Goal: Task Accomplishment & Management: Manage account settings

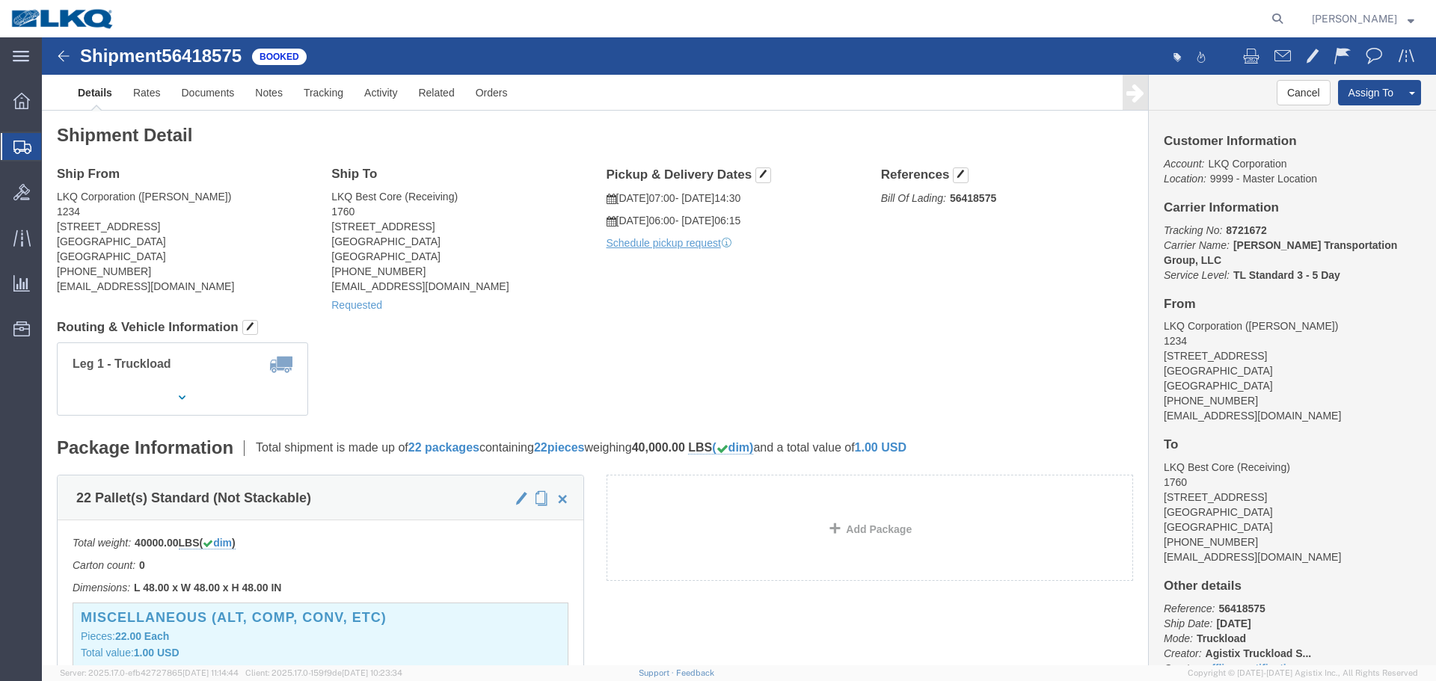
click at [1266, 16] on form at bounding box center [1278, 18] width 24 height 37
click at [1267, 17] on icon at bounding box center [1277, 18] width 21 height 21
paste input "56553850"
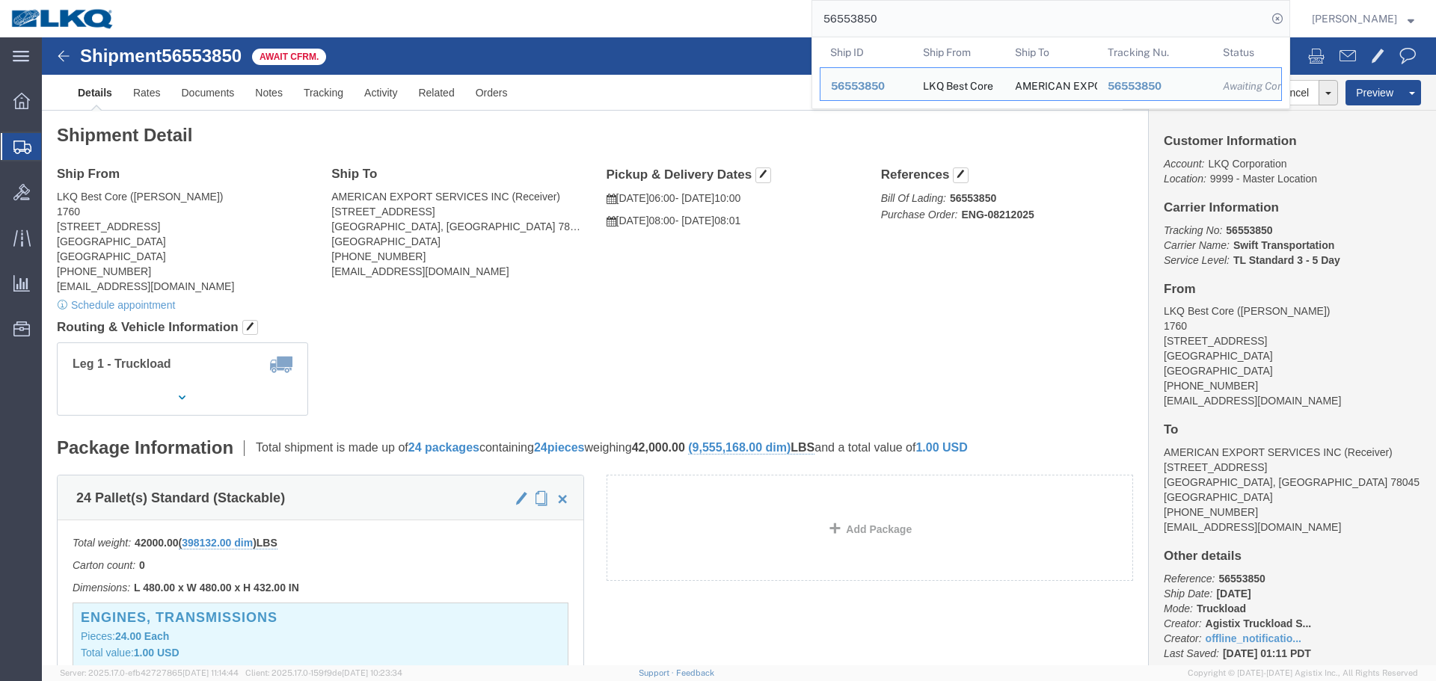
click at [943, 28] on input "56553850" at bounding box center [1039, 19] width 455 height 36
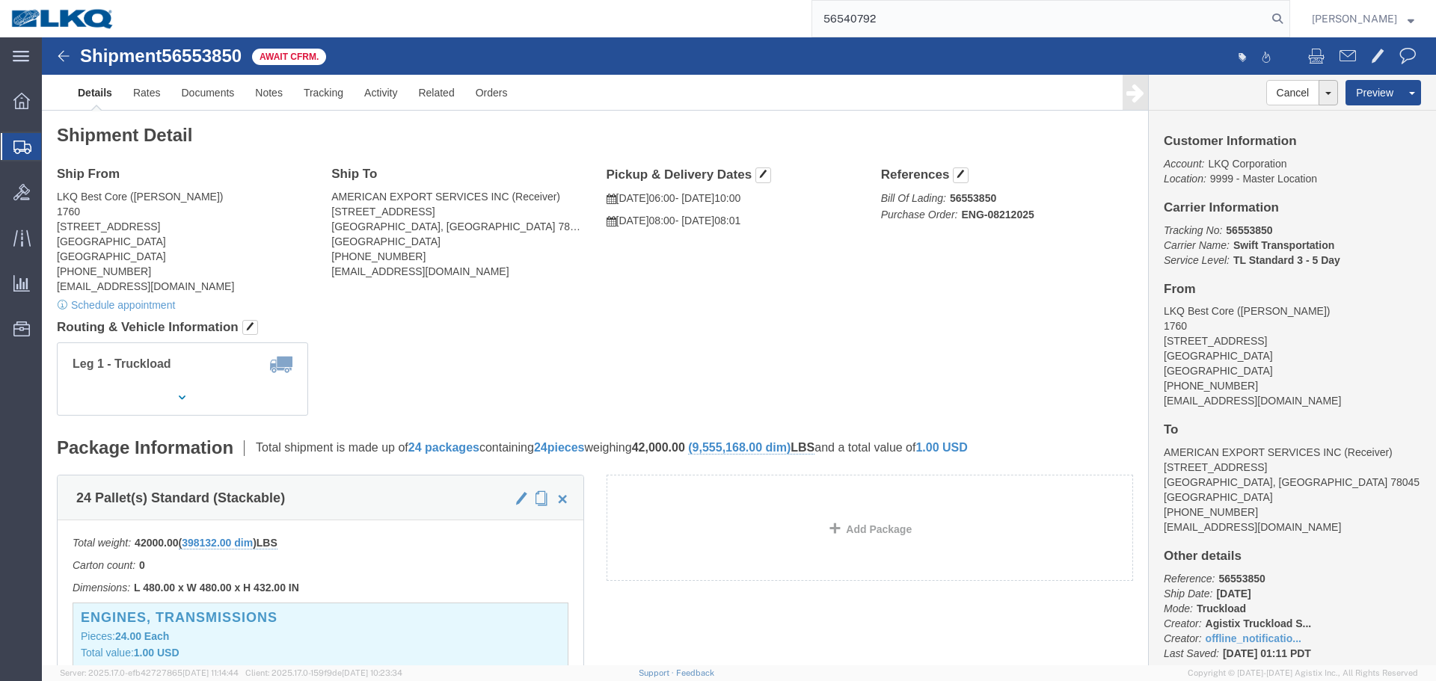
type input "56540792"
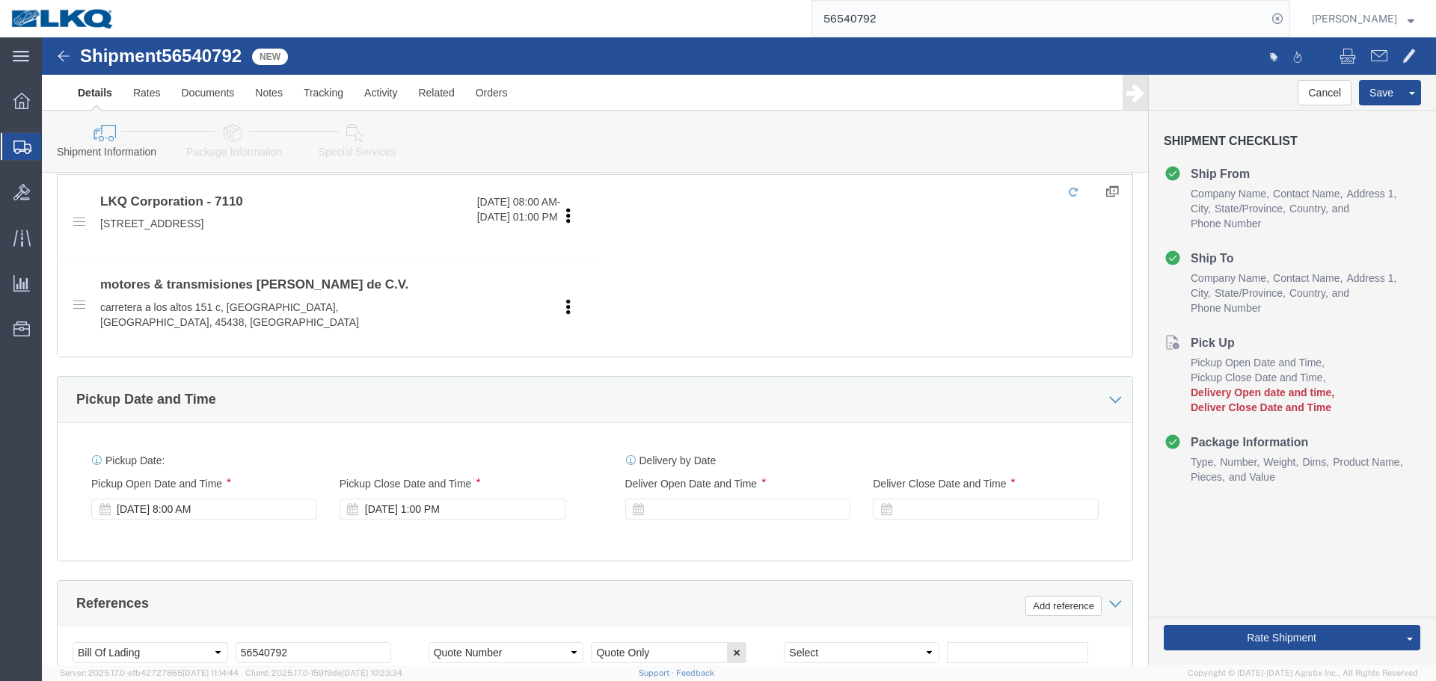
scroll to position [673, 0]
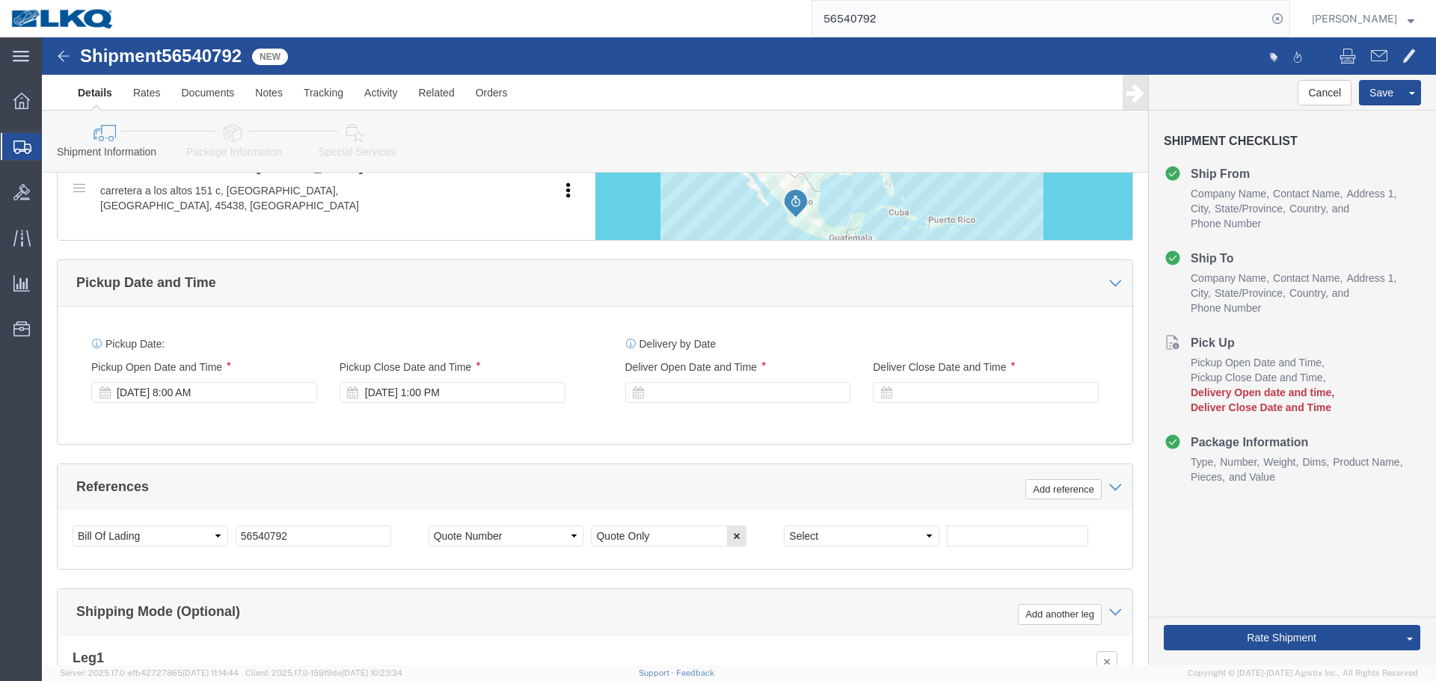
select select "28128"
select select
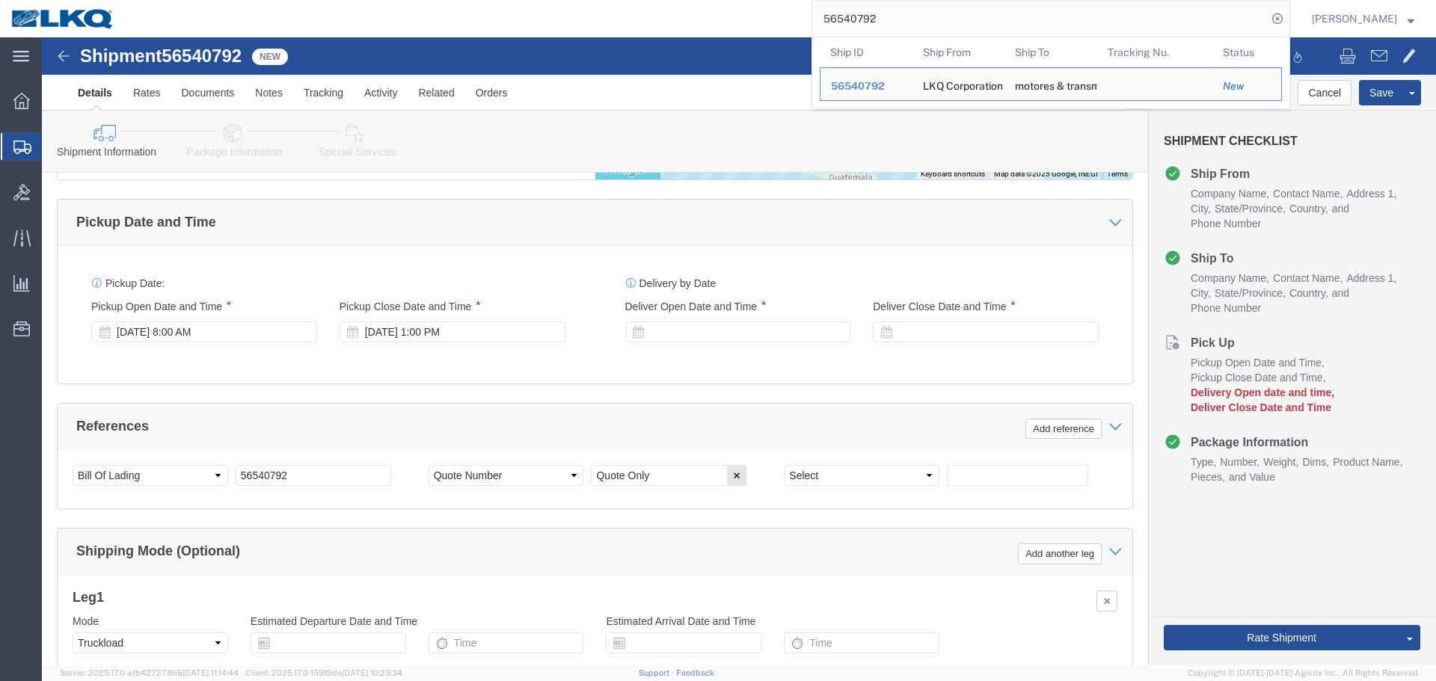
scroll to position [595, 0]
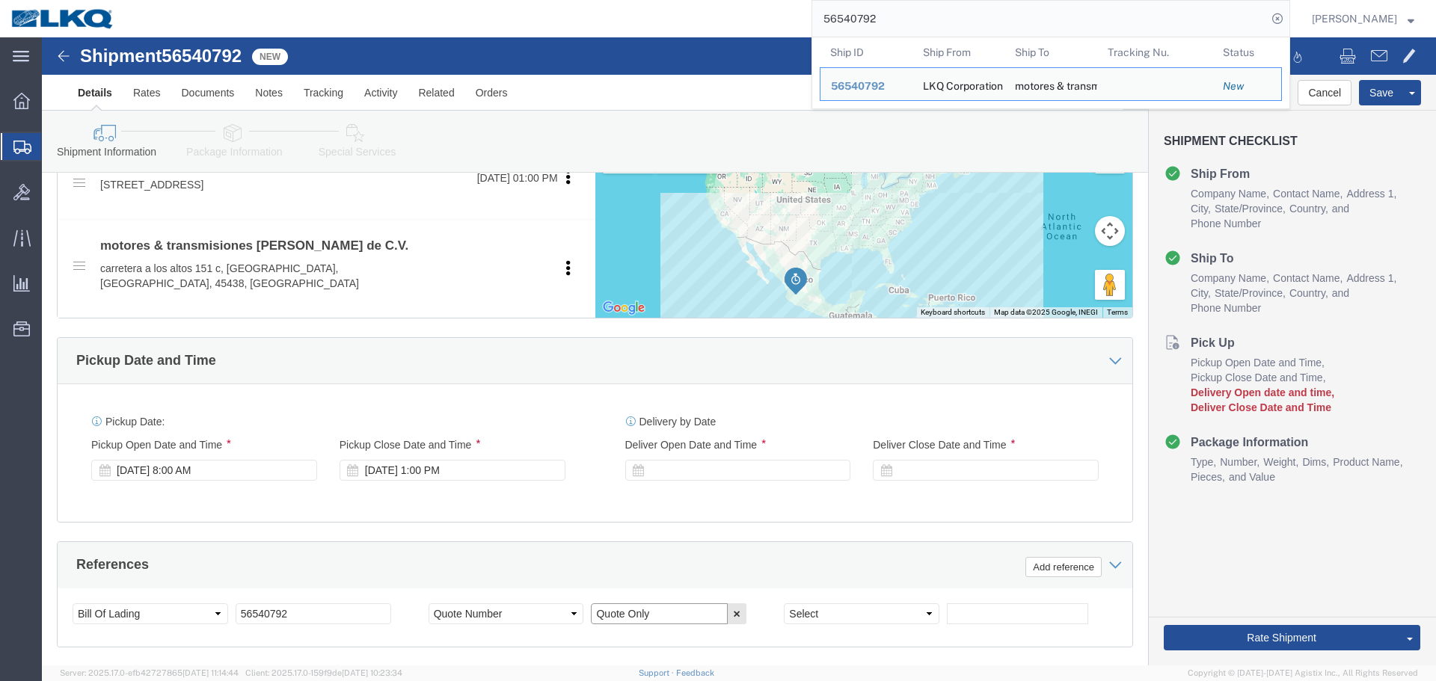
click input "Quote Only"
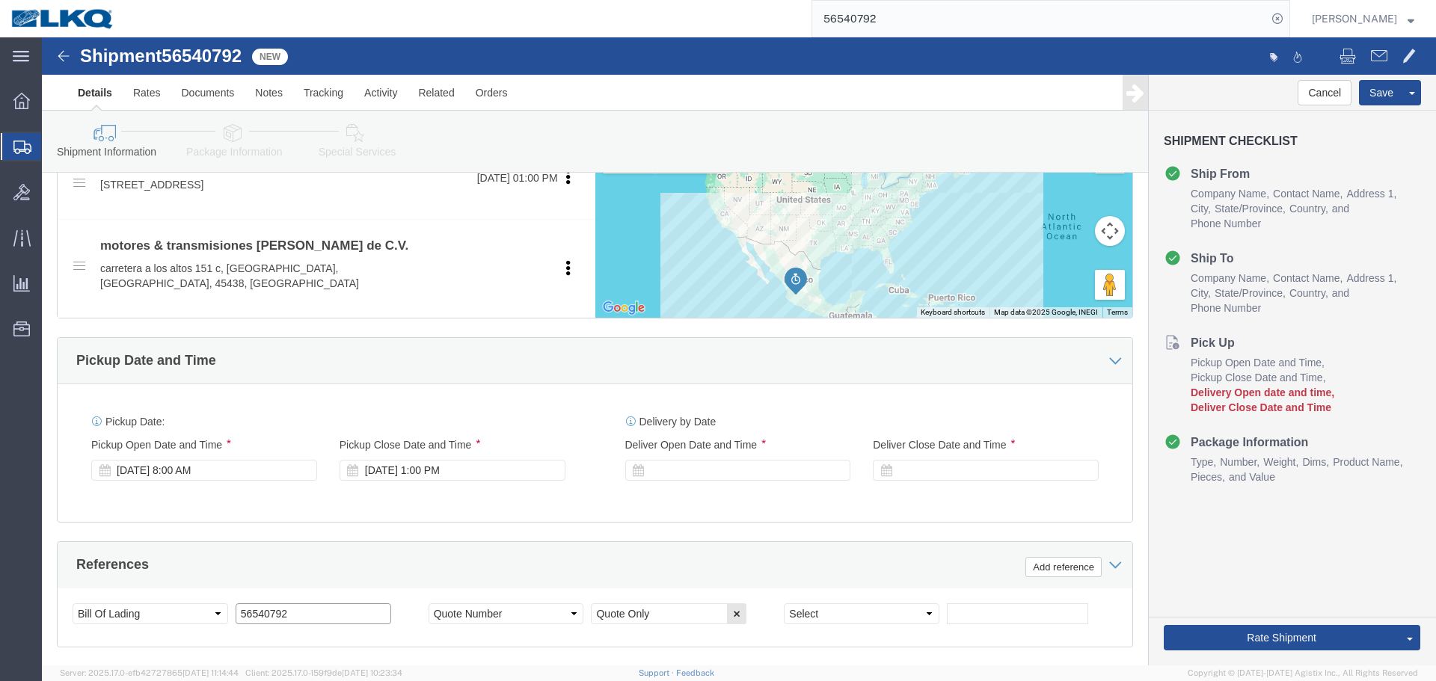
click input "56540792"
click input "text"
paste input "56540792"
type input "56540792"
click input "Quote Only"
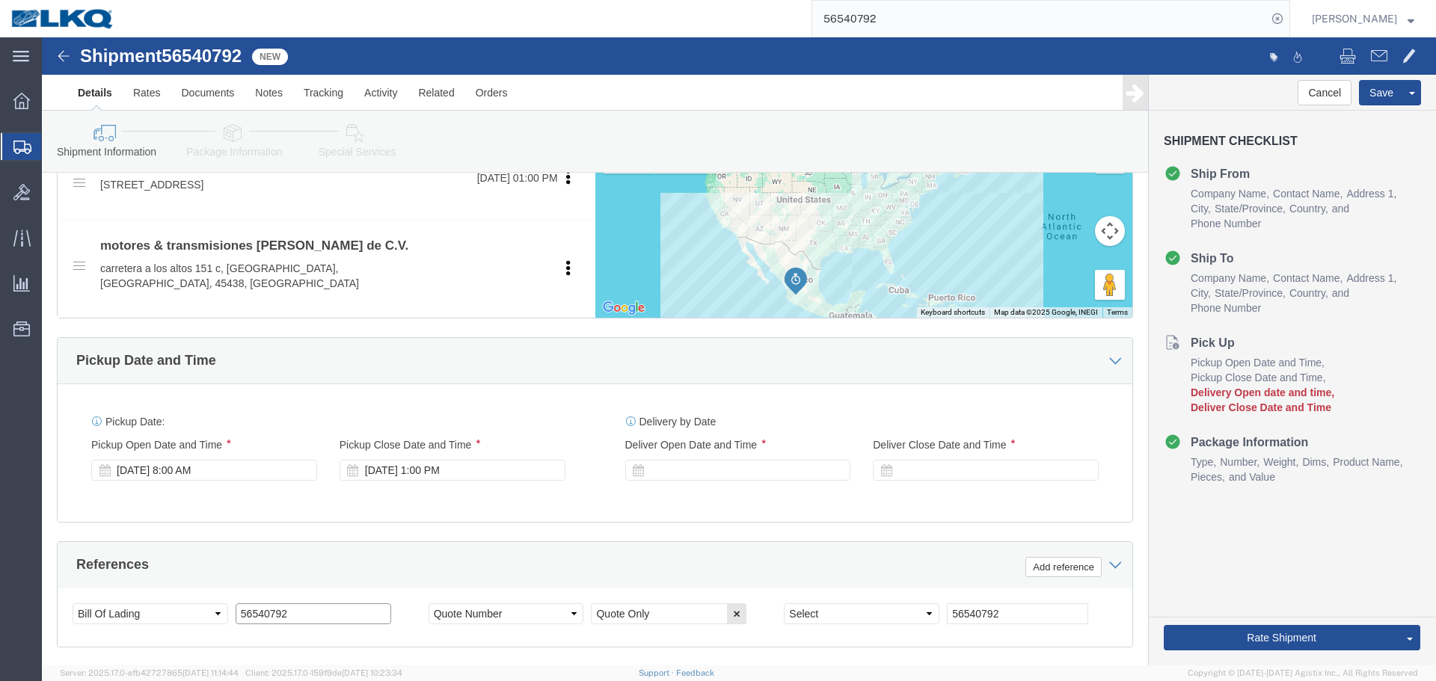
click input "56540792"
paste input "Quote Only"
type input "Quote Only"
click select "Select Account Type Activity ID Airline Appointment Number ASN Batch Request # …"
select select "QUOTENUM"
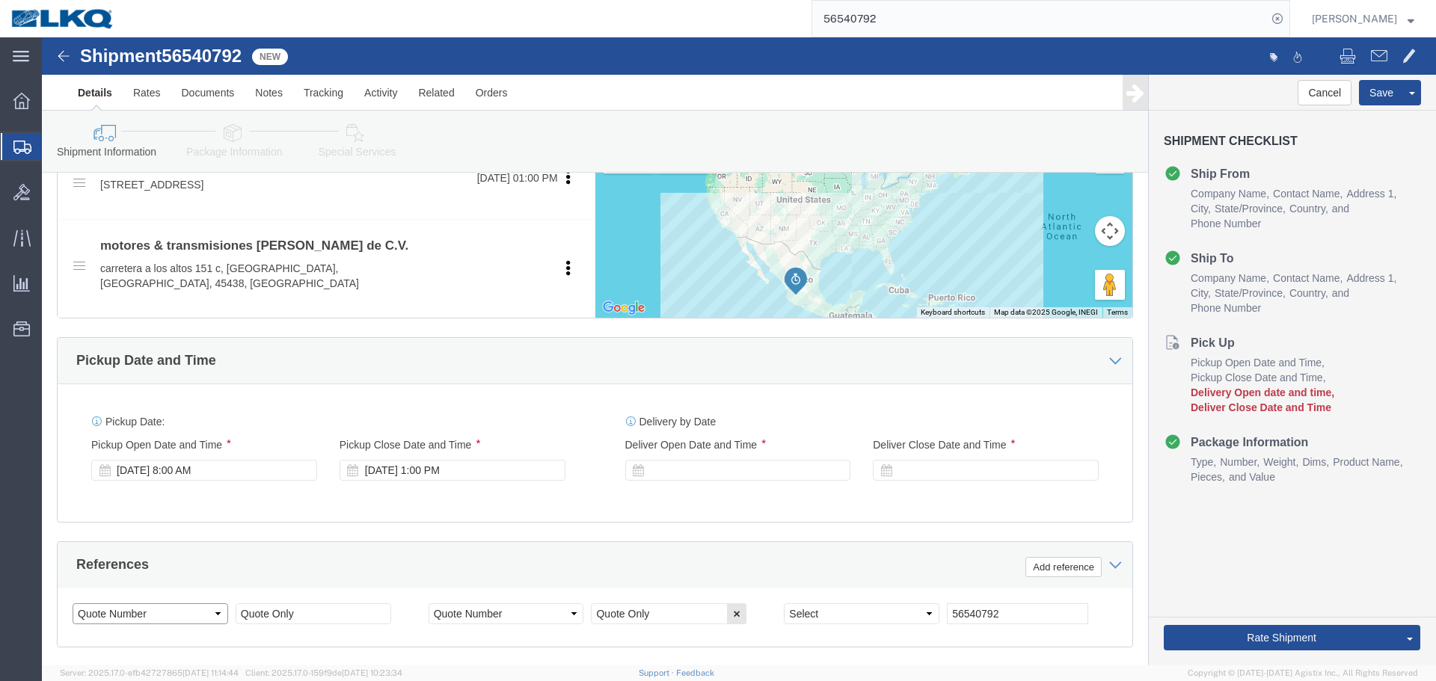
click select "Select Account Type Activity ID Airline Appointment Number ASN Batch Request # …"
select select "BOL"
click select "Select Account Type Activity ID Airline Appointment Number ASN Batch Request # …"
click input "56540792"
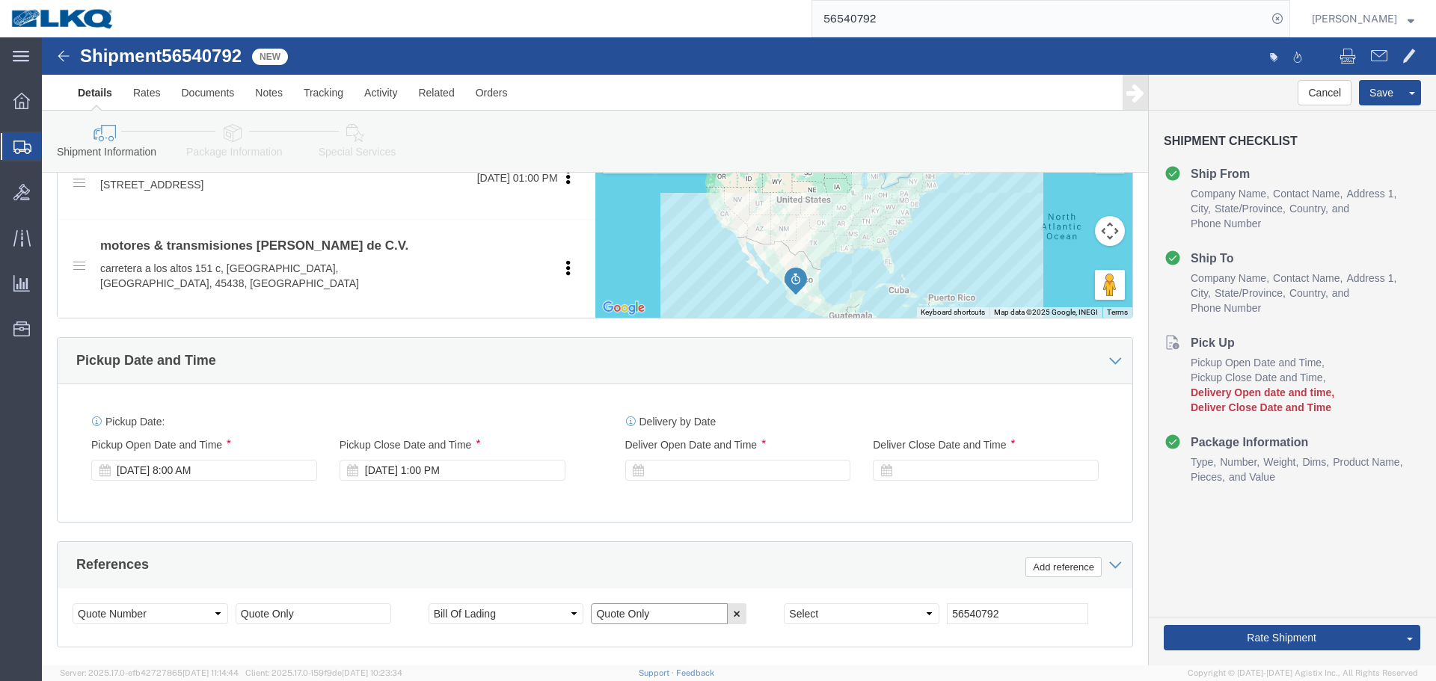
click input "Quote Only"
paste input "56540792"
type input "56540792"
drag, startPoint x: 959, startPoint y: 561, endPoint x: 880, endPoint y: 557, distance: 79.4
click div "Select Account Type Activity ID Airline Appointment Number ASN Batch Request # …"
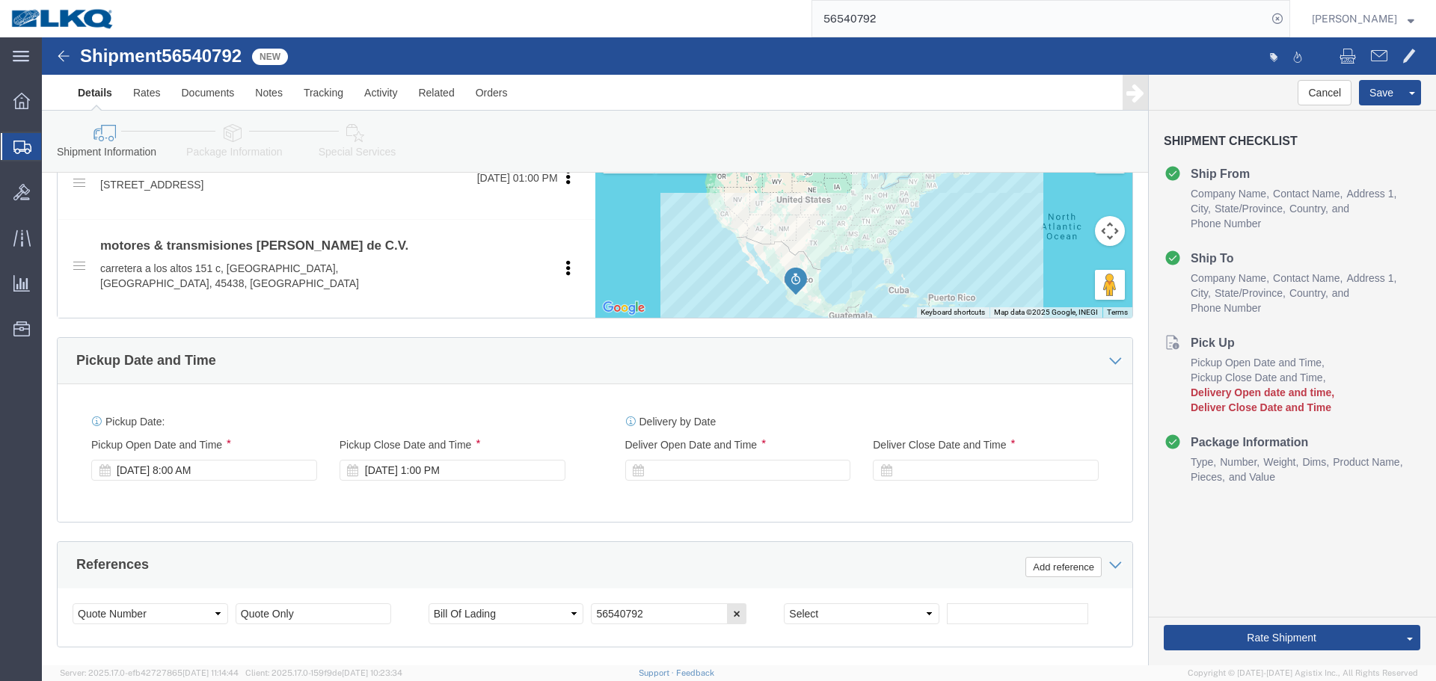
click div "References Add reference Select Account Type Activity ID Airline Appointment Nu…"
click button "Save"
type button "Save"
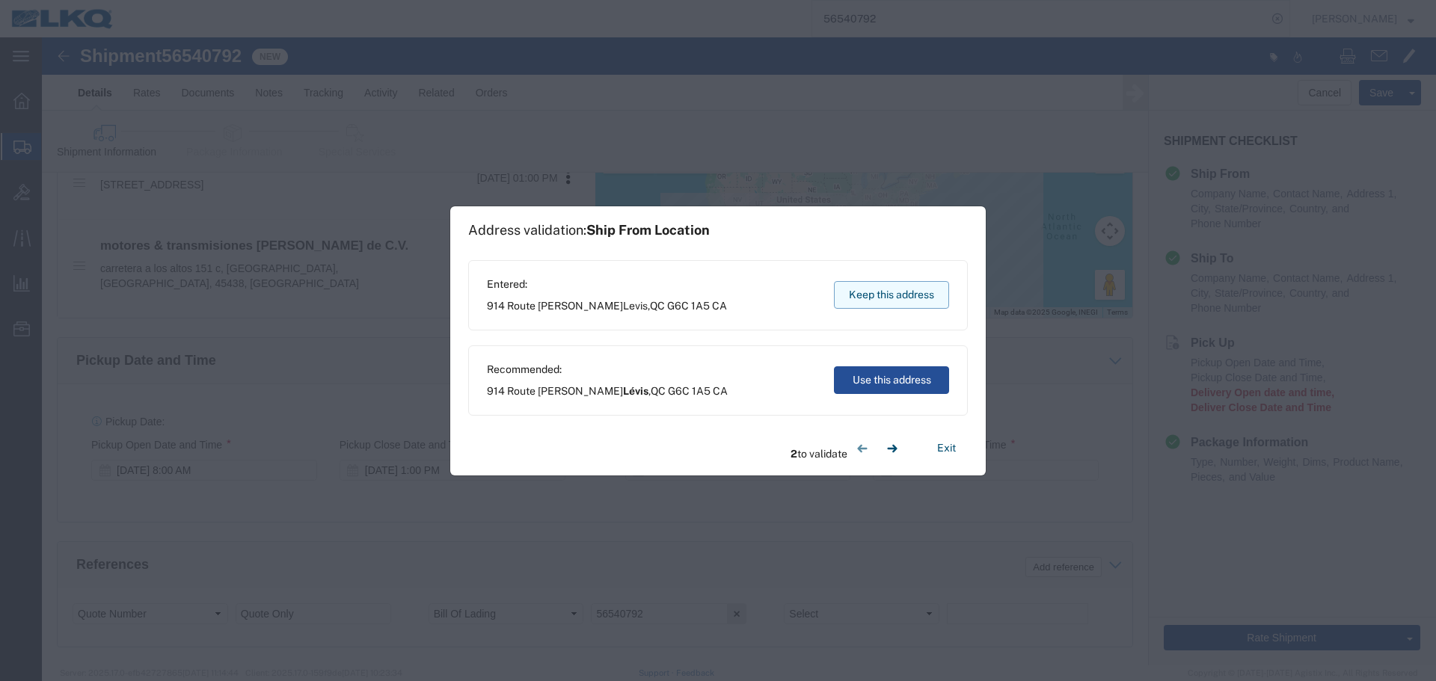
click at [916, 293] on button "Keep this address" at bounding box center [891, 295] width 115 height 28
click at [914, 295] on button "Keep this address" at bounding box center [891, 295] width 115 height 28
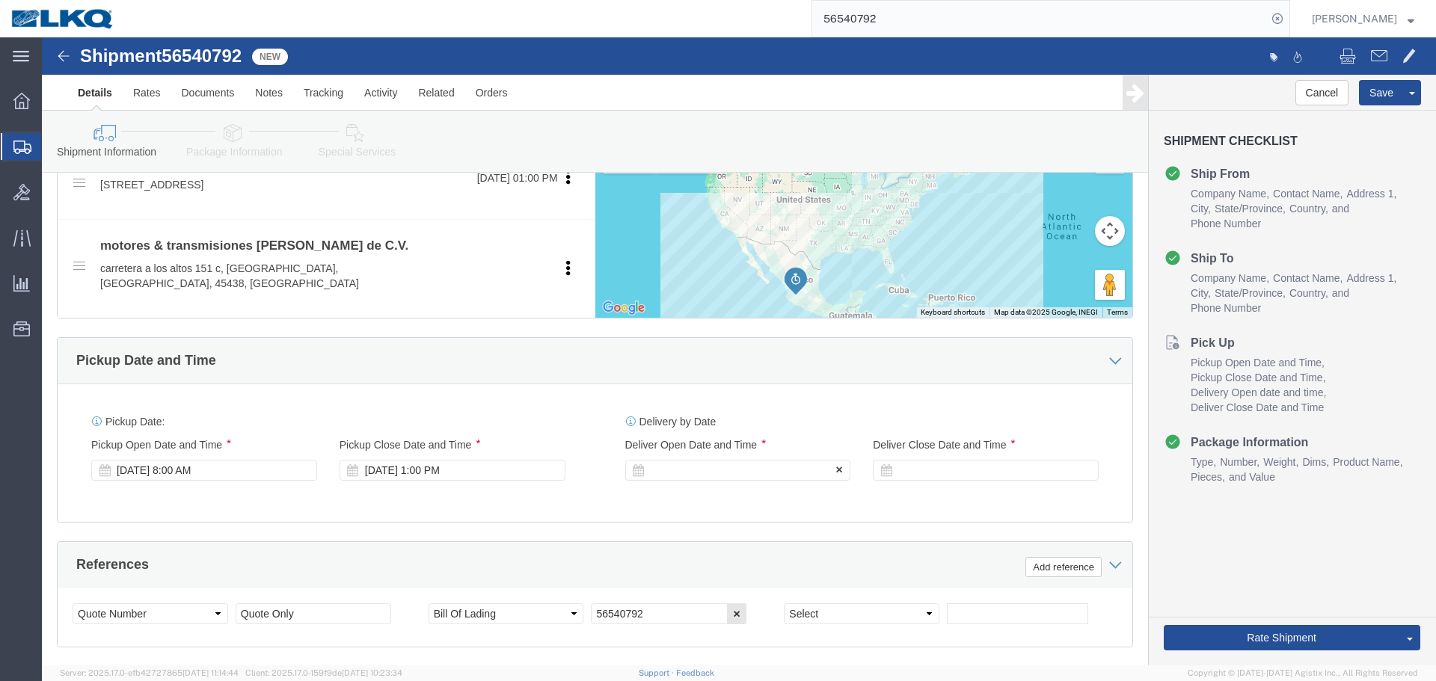
click div
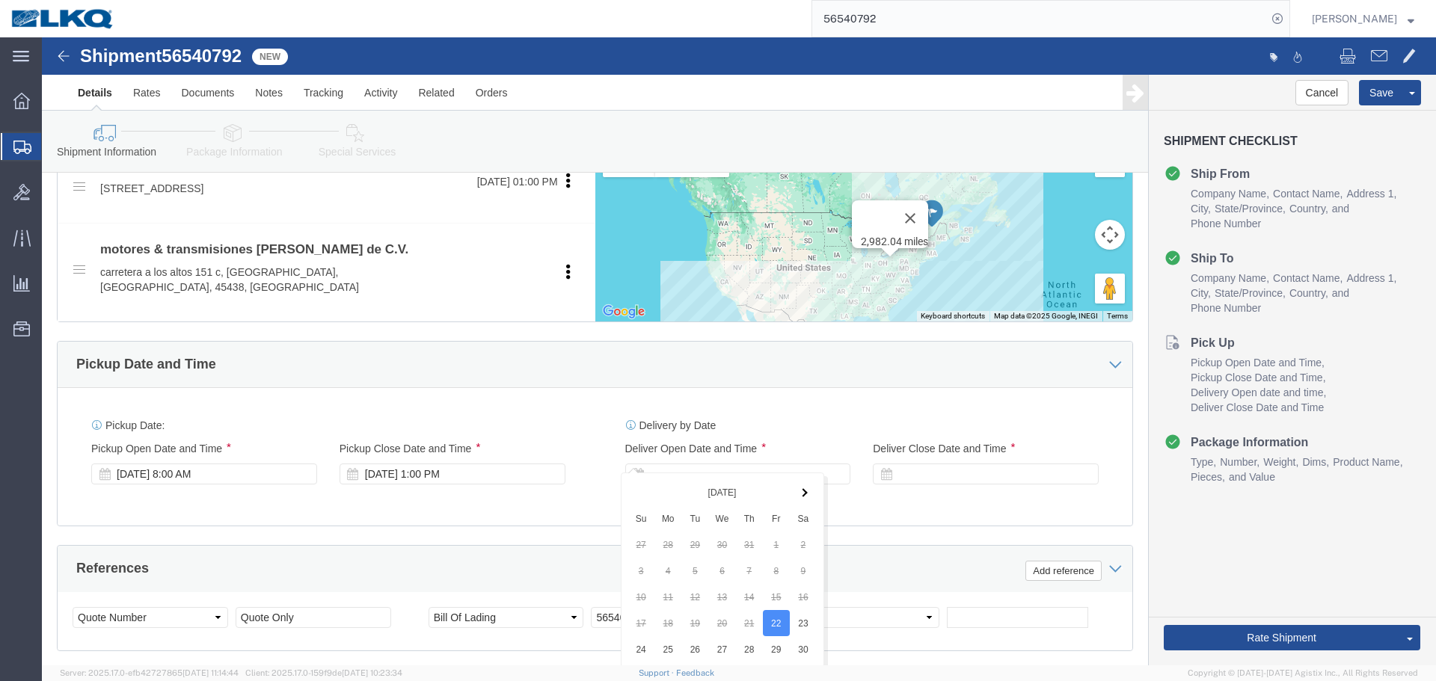
scroll to position [745, 0]
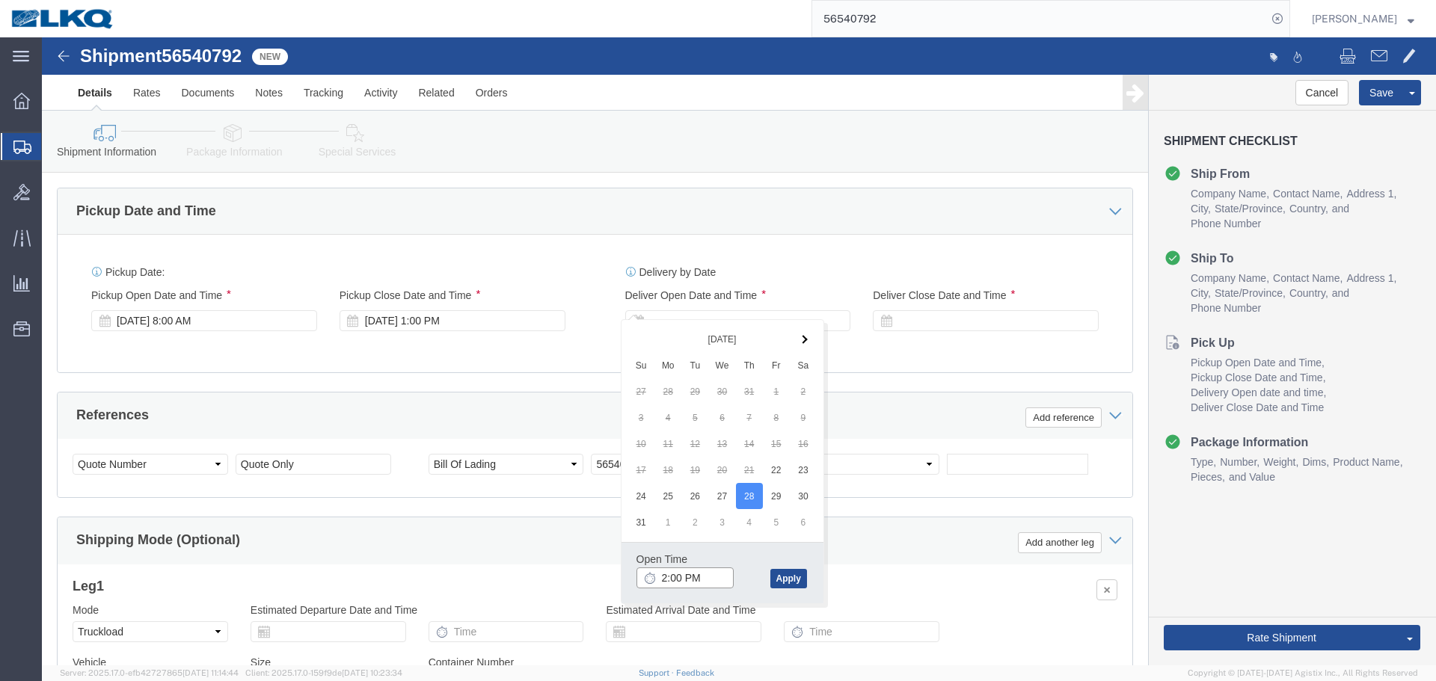
click input "2:00 PM"
type input "8:00 AM"
click button "Apply"
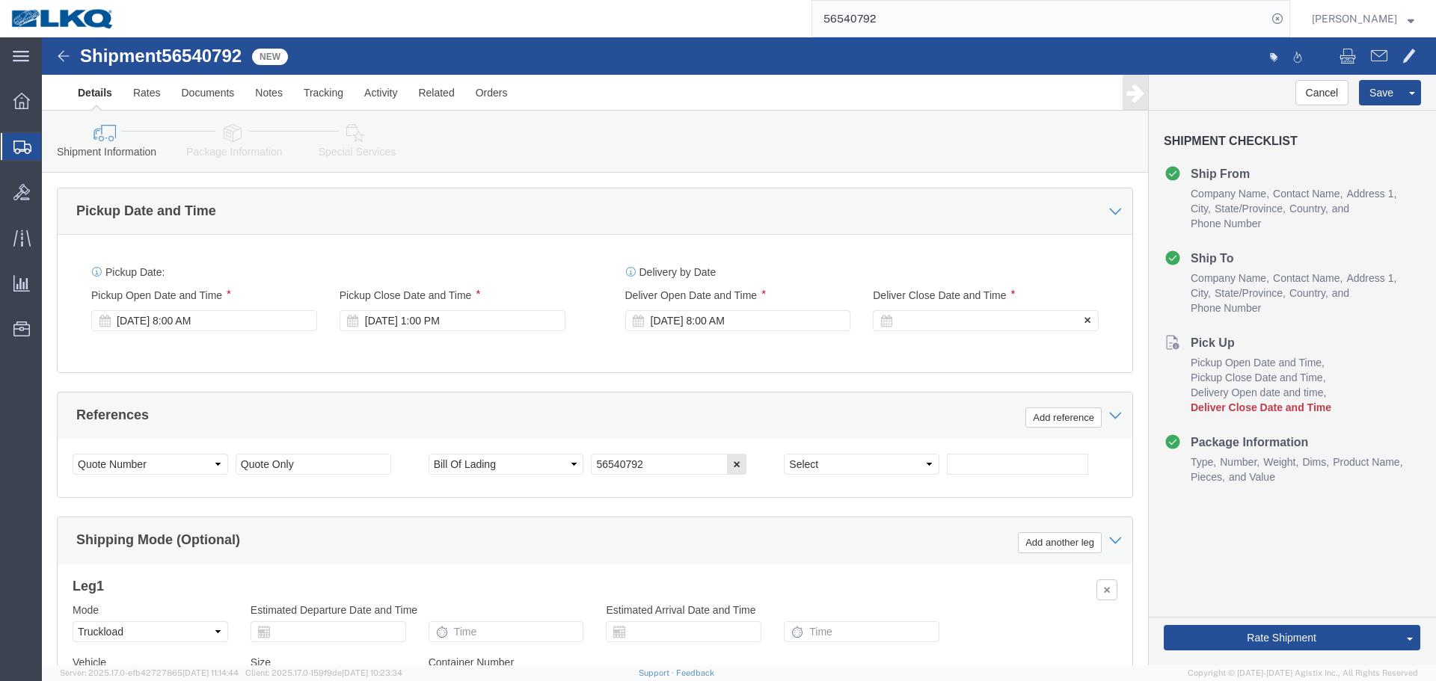
click div
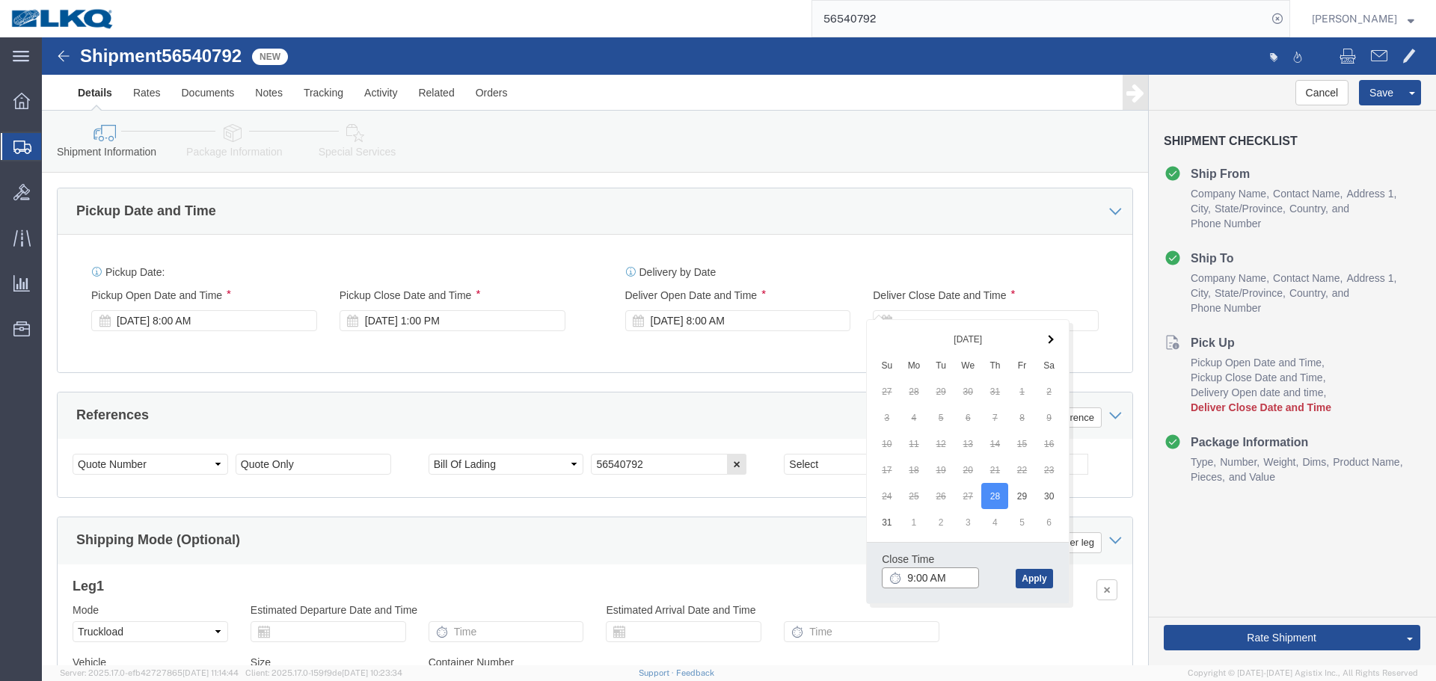
click input "9:00 AM"
type input "0801"
type input "8:01 AM"
click button "Apply"
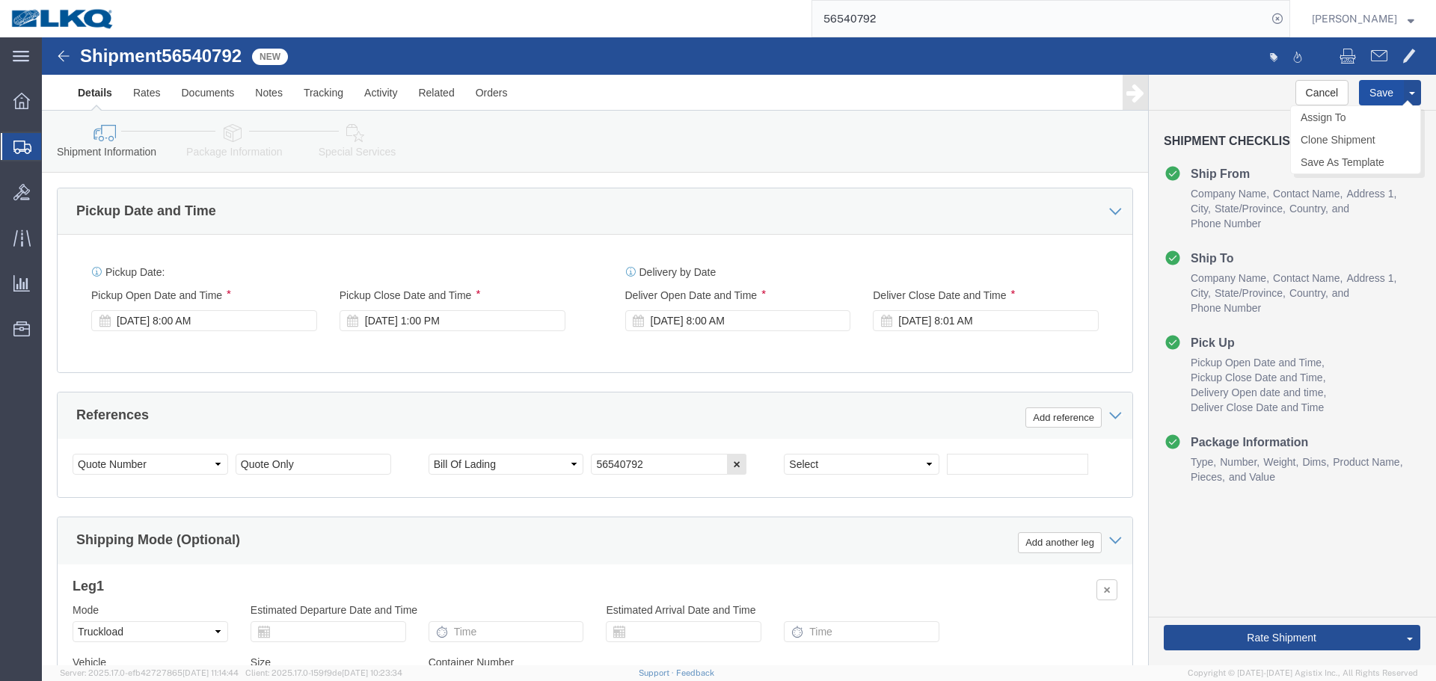
click button "Save"
type button "Save"
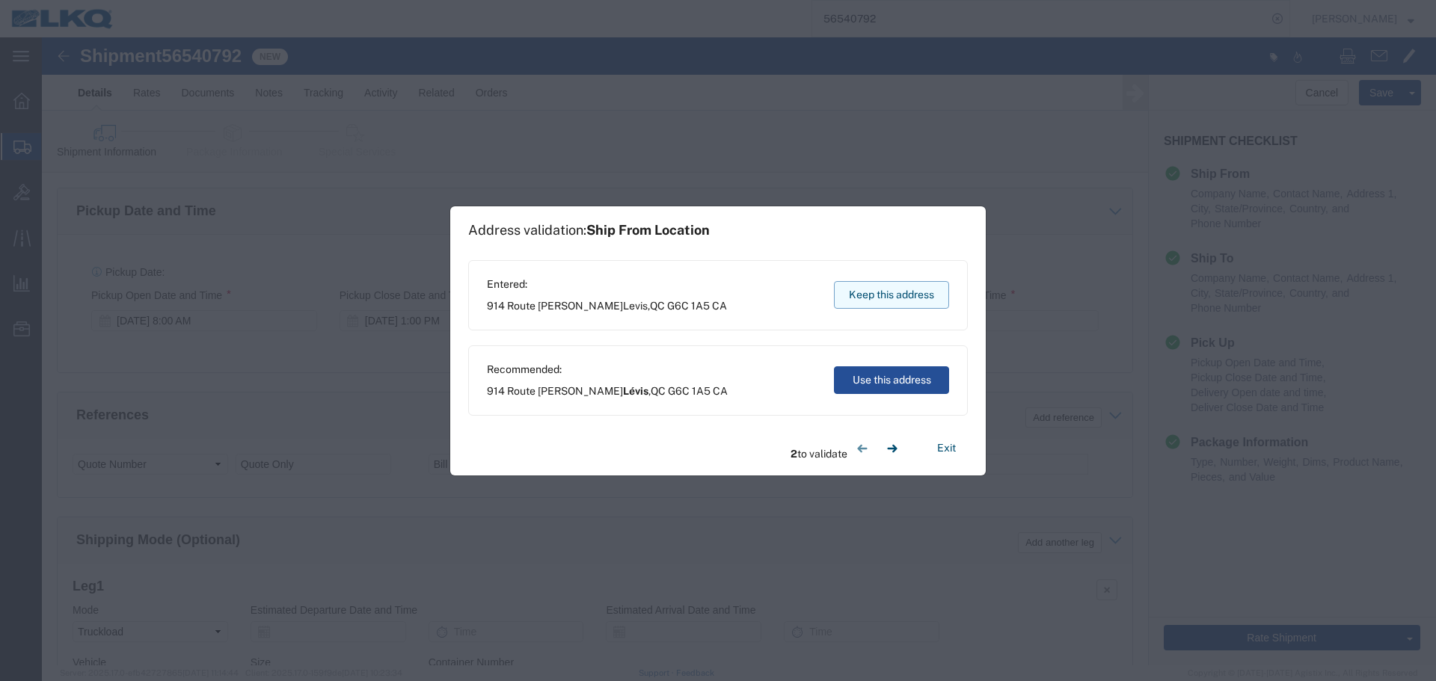
click at [883, 295] on button "Keep this address" at bounding box center [891, 295] width 115 height 28
